Goal: Task Accomplishment & Management: Manage account settings

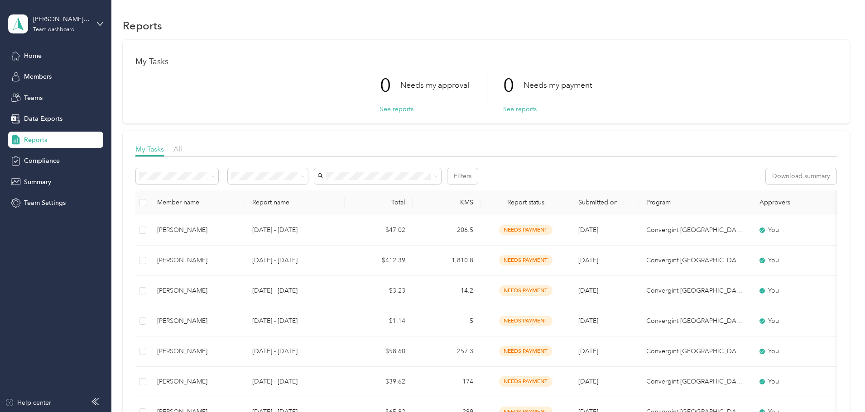
click at [51, 47] on div "[PERSON_NAME] Team Team dashboard Home Members Teams Data Exports Reports Compl…" at bounding box center [55, 105] width 95 height 211
click at [51, 51] on div "Home" at bounding box center [55, 56] width 95 height 16
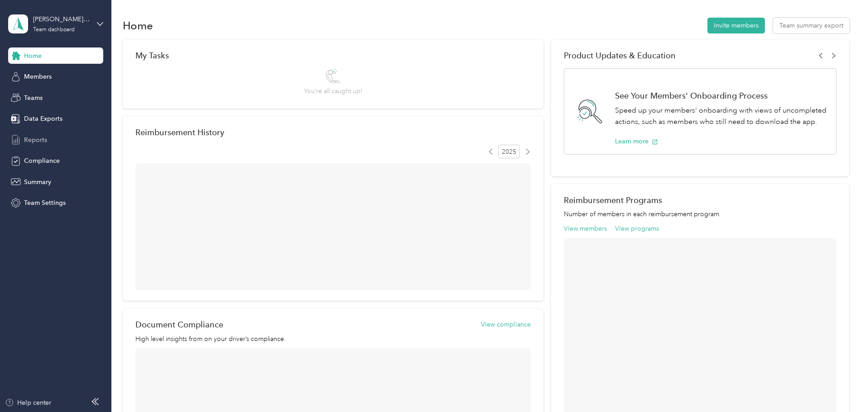
click at [63, 145] on div "Reports" at bounding box center [55, 140] width 95 height 16
